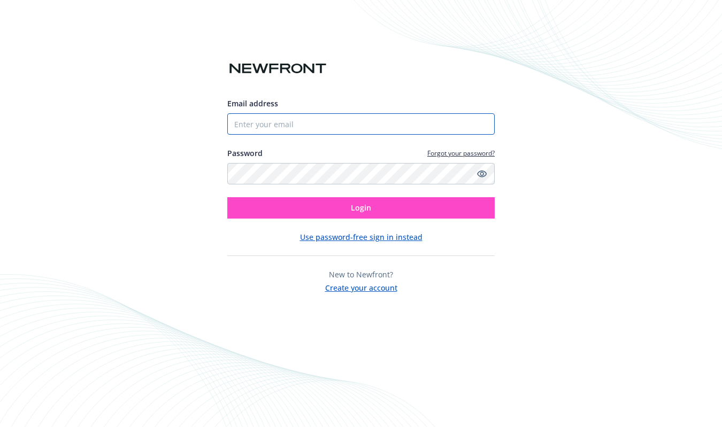
type input "[EMAIL_ADDRESS][DOMAIN_NAME]"
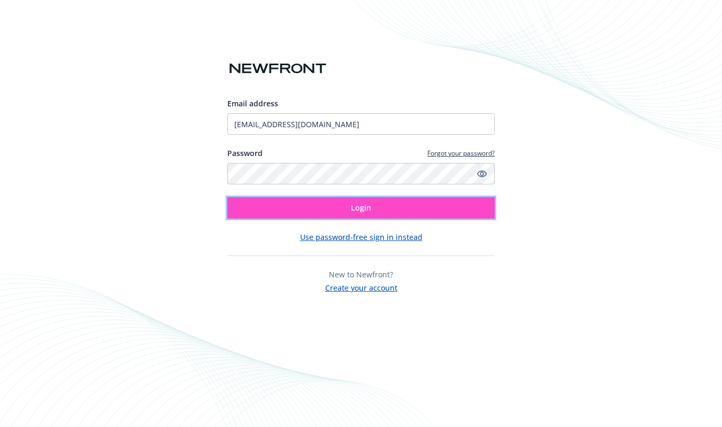
click at [385, 205] on button "Login" at bounding box center [360, 207] width 267 height 21
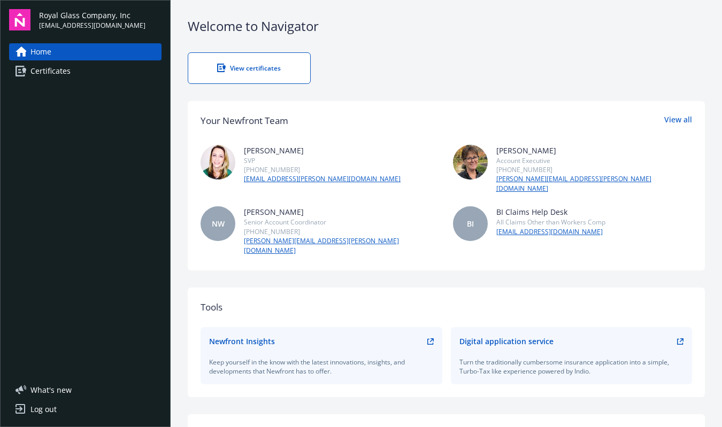
click at [277, 65] on div "View certificates" at bounding box center [249, 68] width 79 height 9
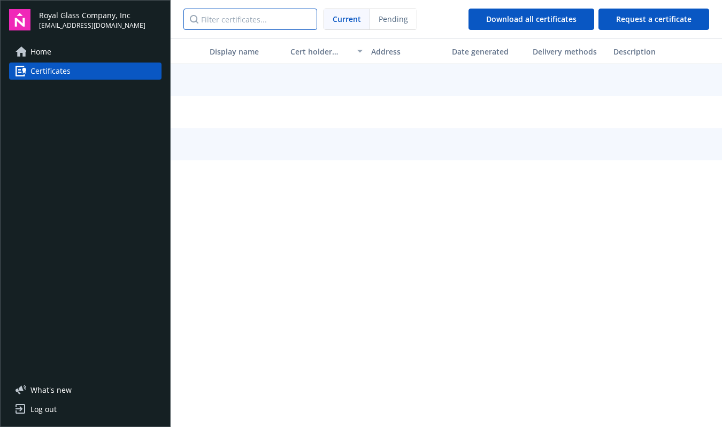
click at [269, 22] on input "Filter certificates..." at bounding box center [250, 19] width 134 height 21
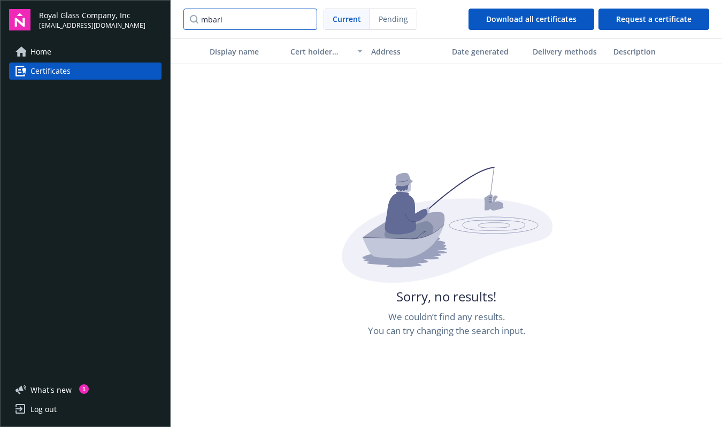
drag, startPoint x: 234, startPoint y: 22, endPoint x: 77, endPoint y: 17, distance: 157.2
click at [77, 17] on div "Royal Glass Company, Inc huongs@royalglassco.com Home Certificates What ' s new…" at bounding box center [361, 213] width 722 height 427
type input "250029"
click at [308, 20] on input "250029" at bounding box center [250, 19] width 134 height 21
click at [303, 17] on input "250029" at bounding box center [250, 19] width 134 height 21
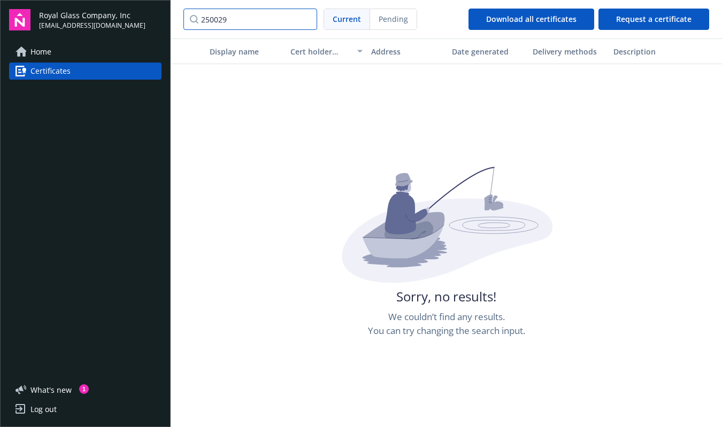
click at [304, 19] on input "250029" at bounding box center [250, 19] width 134 height 21
